Goal: Navigation & Orientation: Find specific page/section

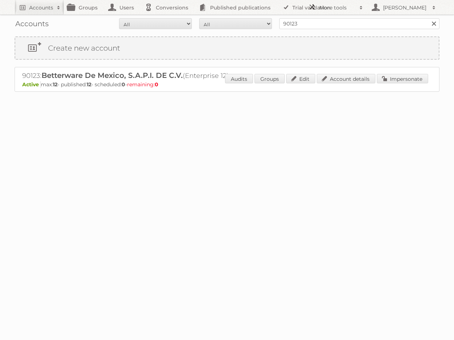
click at [353, 9] on h2 "More tools" at bounding box center [337, 7] width 36 height 7
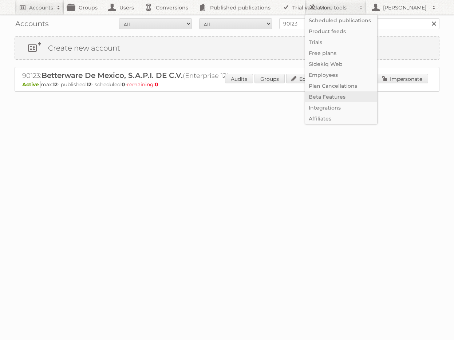
click at [342, 100] on link "Beta Features" at bounding box center [341, 96] width 72 height 11
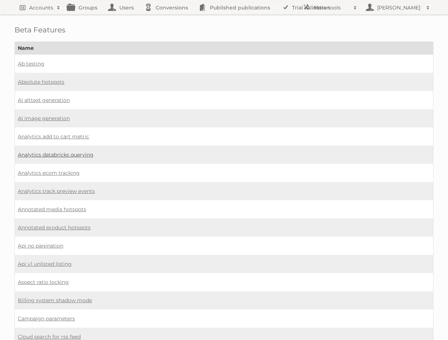
click at [68, 155] on link "Analytics databricks querying" at bounding box center [56, 154] width 76 height 7
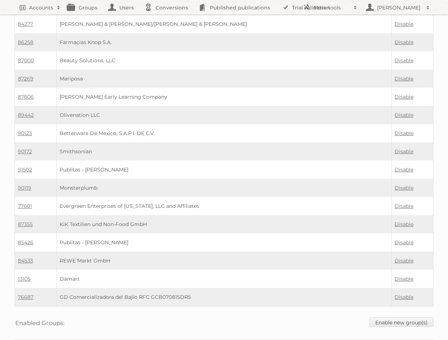
scroll to position [316, 0]
